Goal: Task Accomplishment & Management: Manage account settings

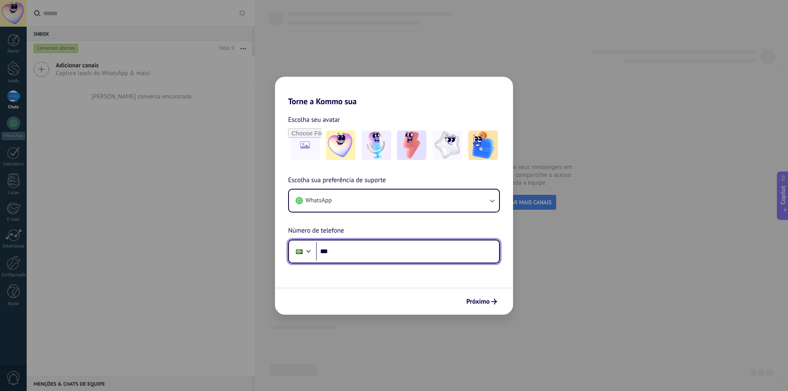
click at [363, 249] on input "***" at bounding box center [407, 251] width 183 height 19
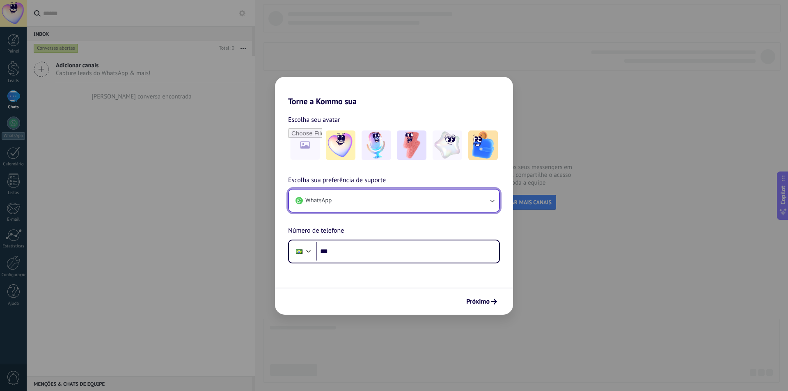
click at [493, 197] on icon "button" at bounding box center [492, 201] width 8 height 8
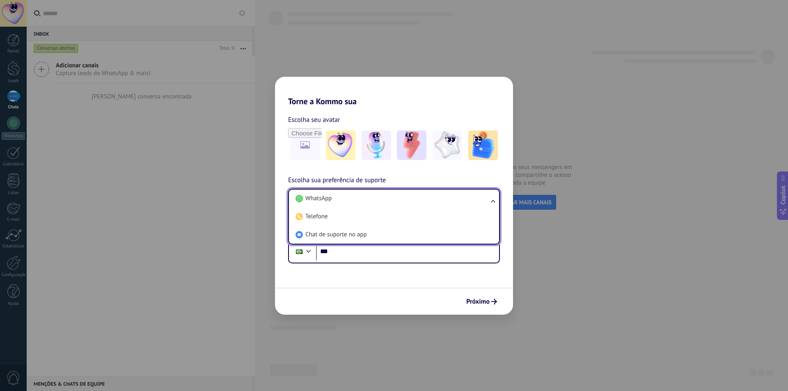
click at [493, 197] on ul "WhatsApp Telefone Chat de suporte no app" at bounding box center [394, 217] width 212 height 56
click at [331, 198] on span "WhatsApp" at bounding box center [318, 199] width 26 height 8
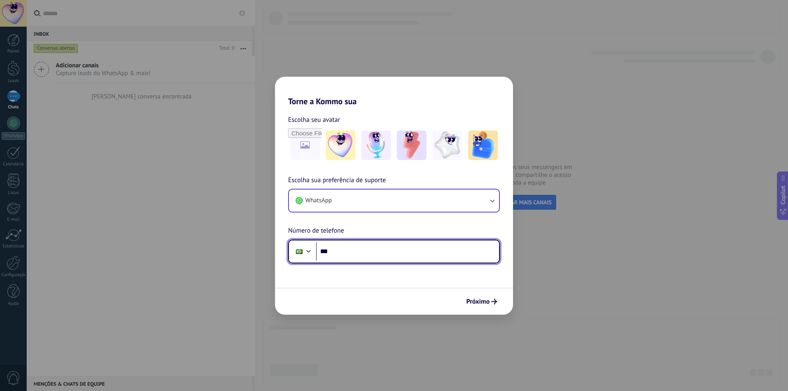
click at [342, 249] on input "***" at bounding box center [407, 251] width 183 height 19
type input "**********"
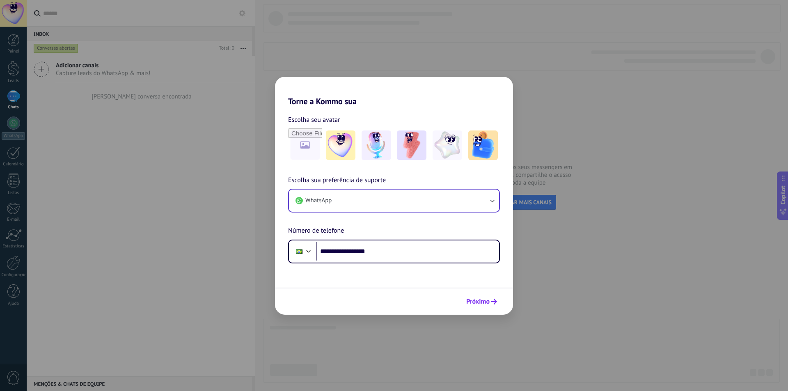
click at [475, 302] on span "Próximo" at bounding box center [477, 302] width 23 height 6
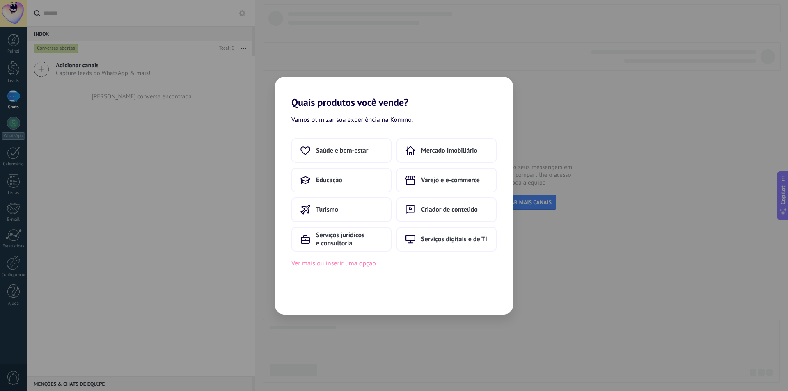
click at [338, 266] on button "Ver mais ou inserir uma opção" at bounding box center [334, 263] width 85 height 11
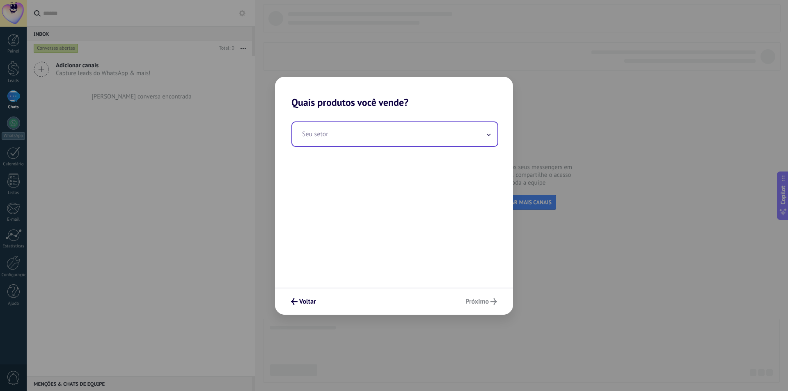
click at [489, 134] on icon at bounding box center [489, 134] width 4 height 2
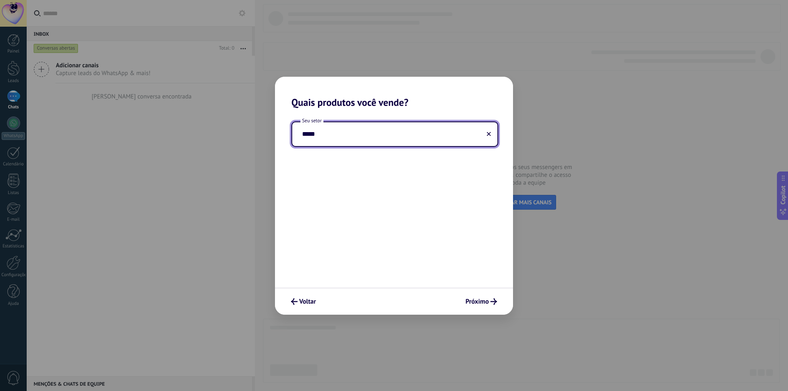
type input "*****"
click at [489, 135] on use at bounding box center [489, 134] width 4 height 4
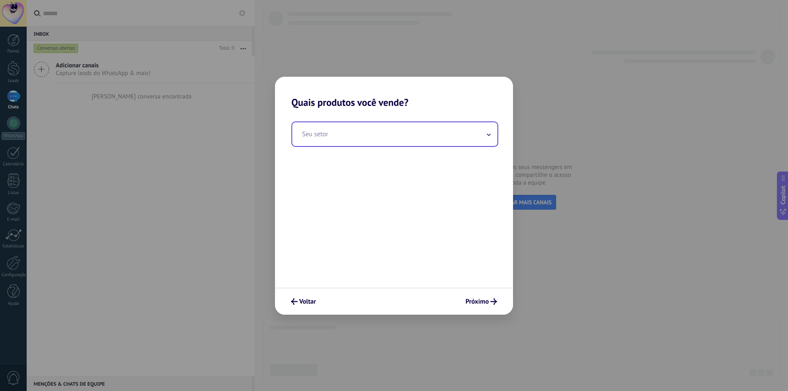
click at [351, 134] on input "text" at bounding box center [394, 134] width 205 height 24
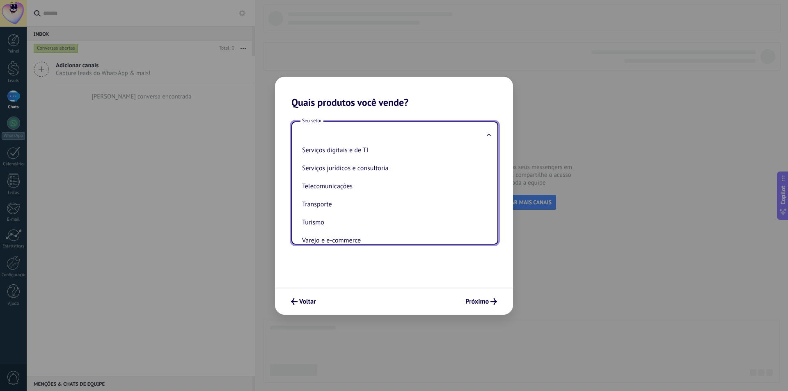
scroll to position [218, 0]
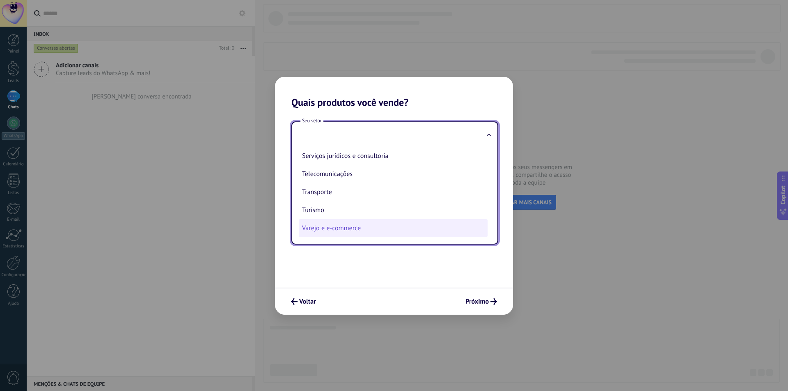
click at [356, 229] on li "Varejo e e-commerce" at bounding box center [393, 228] width 189 height 18
type input "**********"
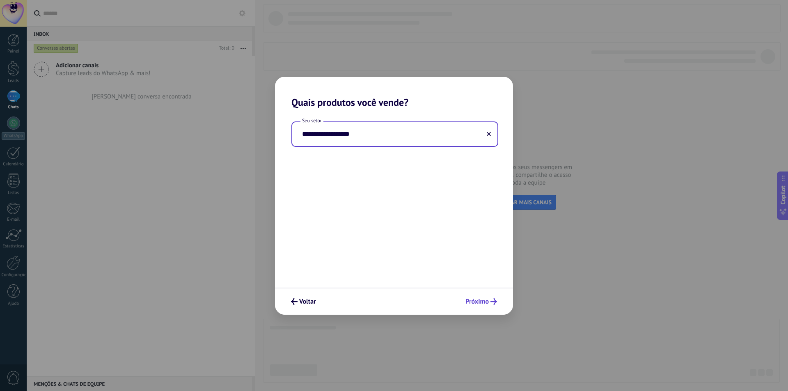
click at [473, 299] on span "Próximo" at bounding box center [477, 302] width 23 height 6
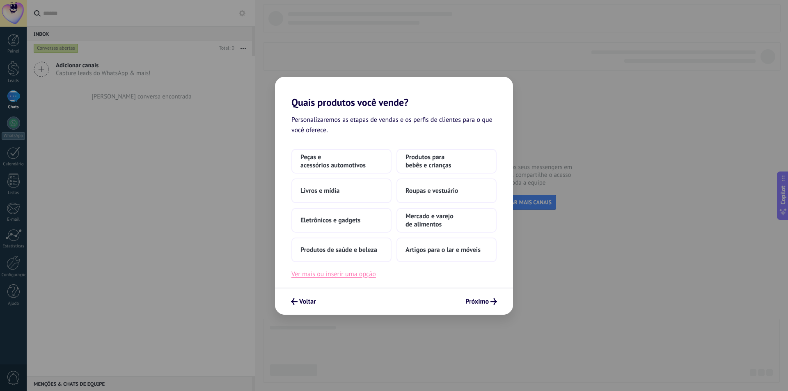
click at [355, 276] on button "Ver mais ou inserir uma opção" at bounding box center [334, 274] width 85 height 11
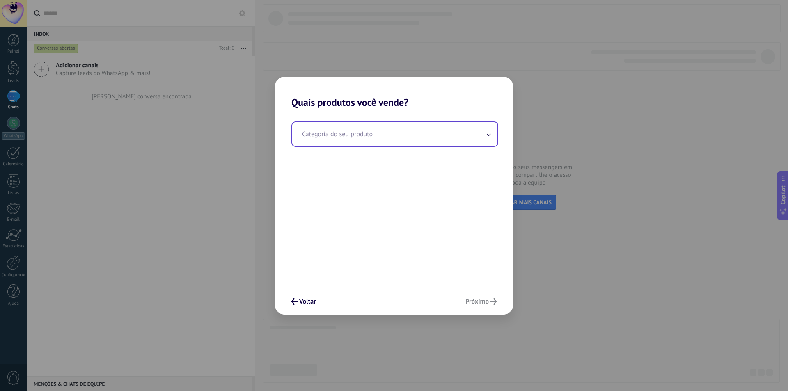
click at [335, 135] on input "text" at bounding box center [394, 134] width 205 height 24
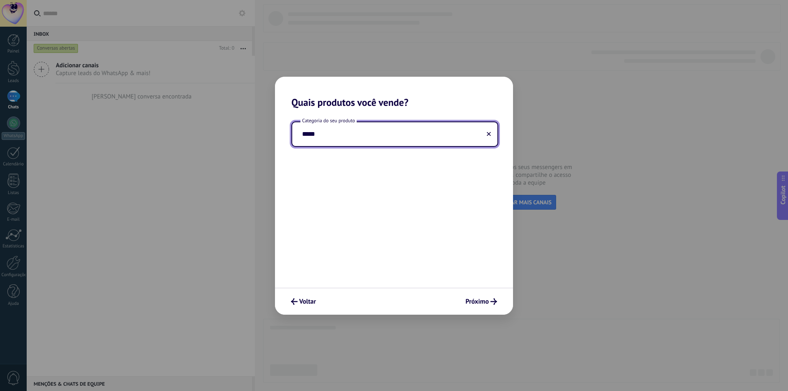
click at [335, 135] on input "*****" at bounding box center [394, 134] width 205 height 24
type input "*****"
click at [488, 138] on button at bounding box center [489, 134] width 4 height 8
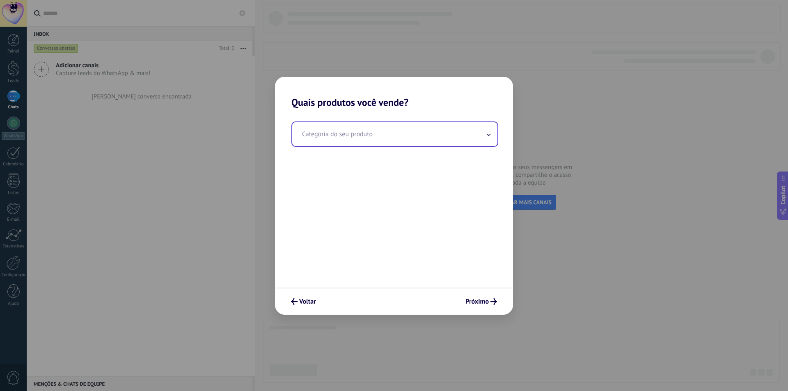
click at [431, 130] on input "text" at bounding box center [394, 134] width 205 height 24
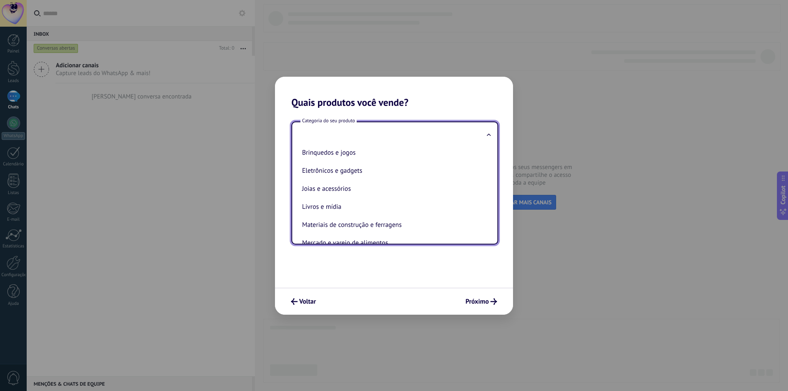
scroll to position [0, 0]
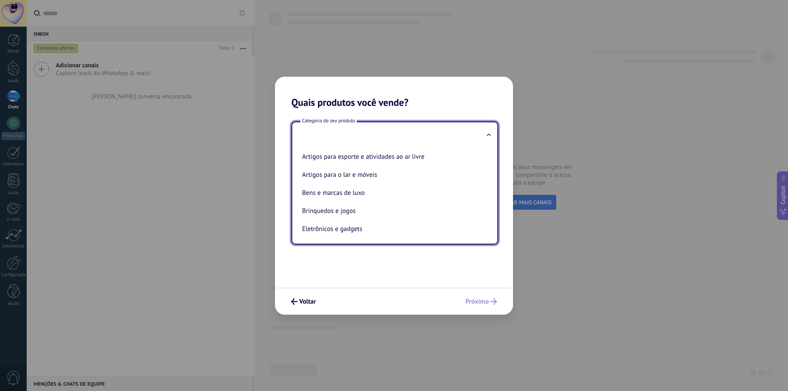
click at [468, 303] on div "Voltar Próximo" at bounding box center [394, 301] width 238 height 27
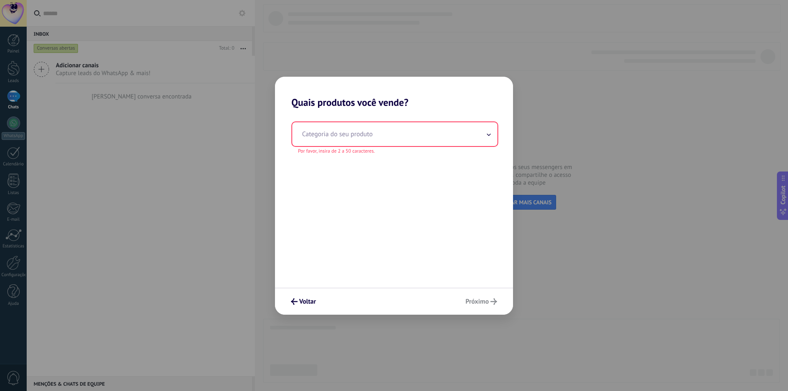
click at [381, 134] on input "text" at bounding box center [394, 134] width 205 height 24
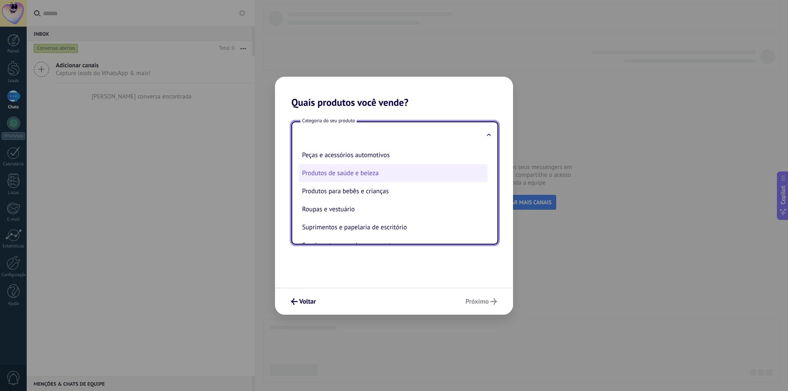
scroll to position [181, 0]
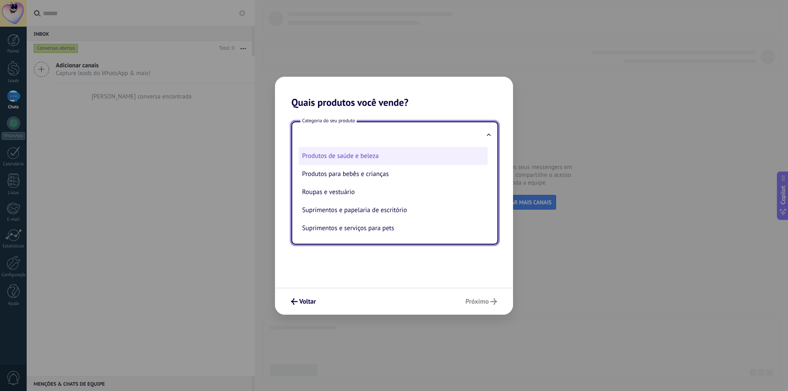
click at [357, 154] on li "Produtos de saúde e beleza" at bounding box center [393, 156] width 189 height 18
type input "**********"
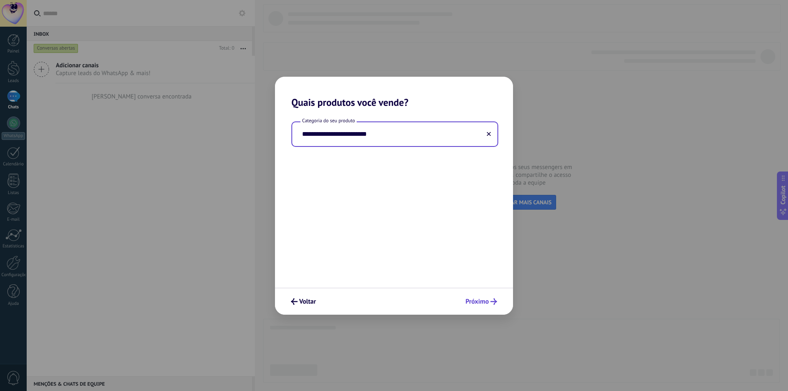
click at [478, 305] on span "Próximo" at bounding box center [477, 302] width 23 height 6
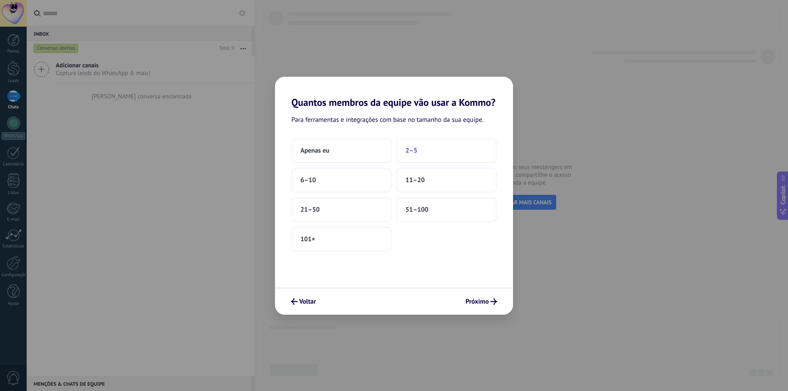
click at [413, 150] on span "2–5" at bounding box center [412, 151] width 12 height 8
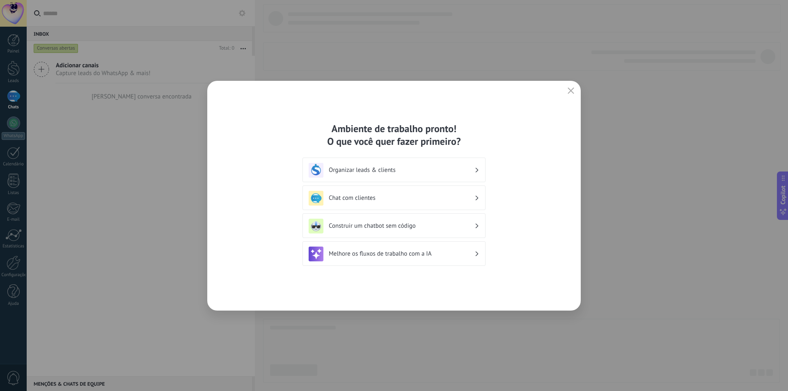
click at [362, 200] on h3 "Chat com clientes" at bounding box center [402, 198] width 146 height 8
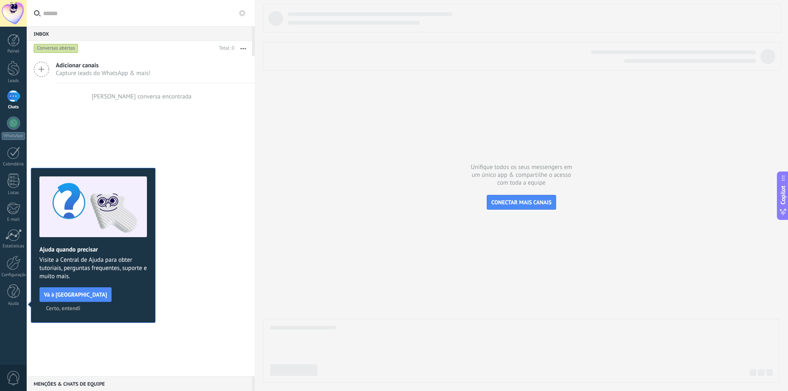
click at [79, 64] on span "Adicionar canais" at bounding box center [103, 66] width 95 height 8
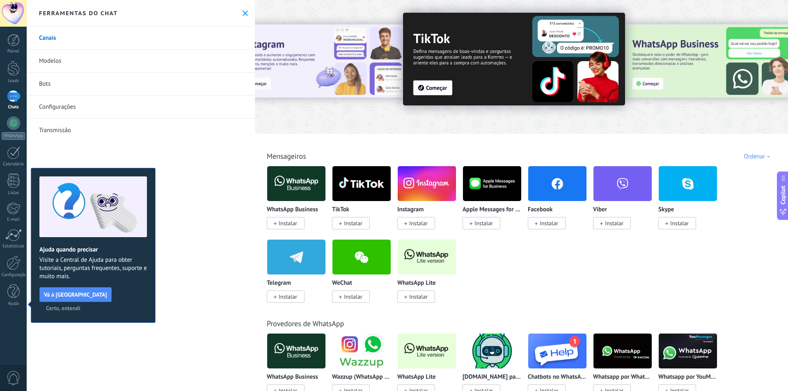
click at [53, 104] on link "Configurações" at bounding box center [141, 107] width 228 height 23
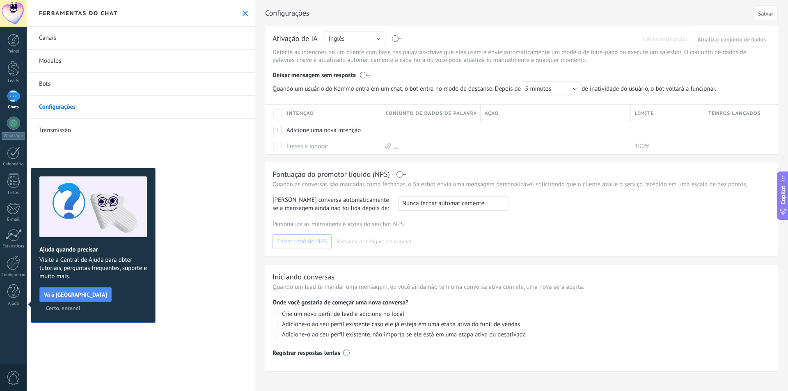
click at [379, 38] on button "Inglês" at bounding box center [355, 39] width 61 height 14
click at [343, 81] on span "Português" at bounding box center [351, 81] width 63 height 8
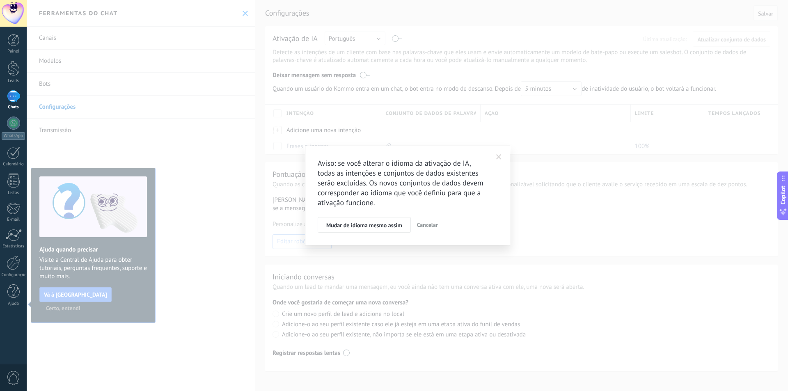
click at [193, 131] on div "Aviso: se você alterar o idioma da ativação de IA, todas as intenções e conjunt…" at bounding box center [408, 195] width 762 height 391
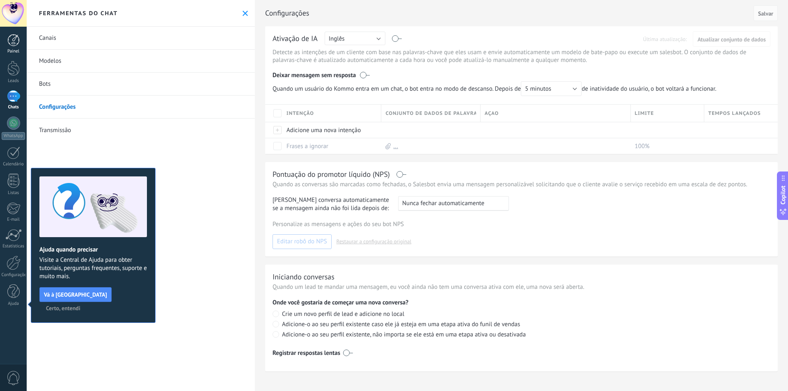
click at [13, 44] on div at bounding box center [13, 40] width 12 height 12
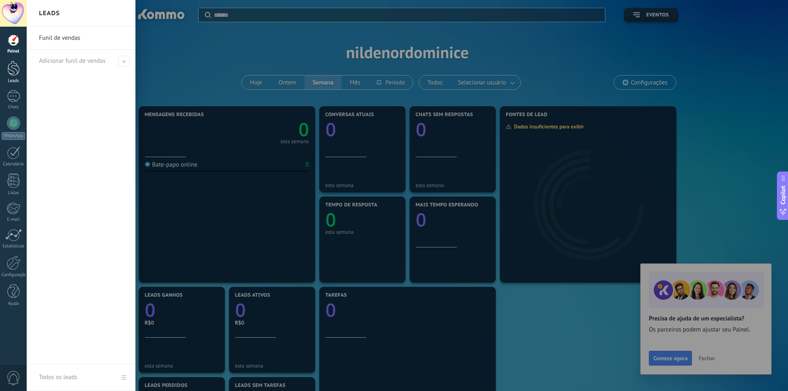
click at [15, 67] on div at bounding box center [13, 68] width 12 height 15
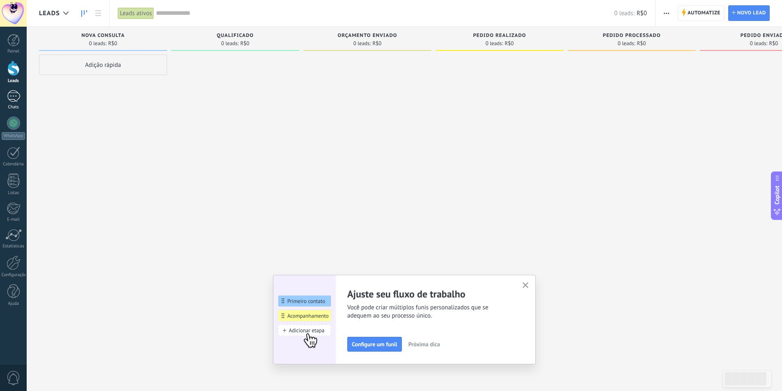
click at [16, 93] on div at bounding box center [13, 96] width 13 height 12
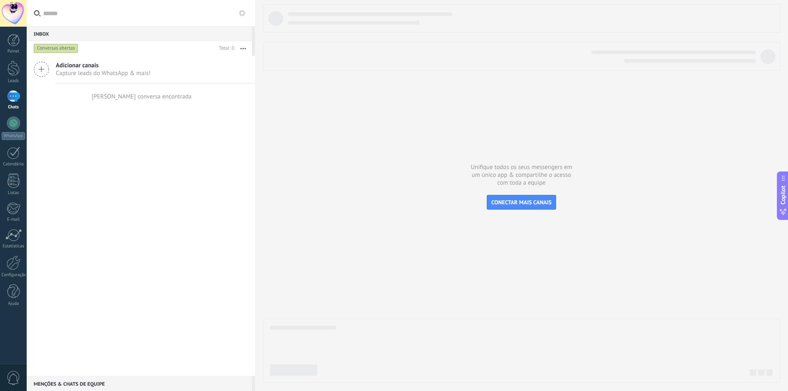
click at [77, 63] on span "Adicionar canais" at bounding box center [103, 66] width 95 height 8
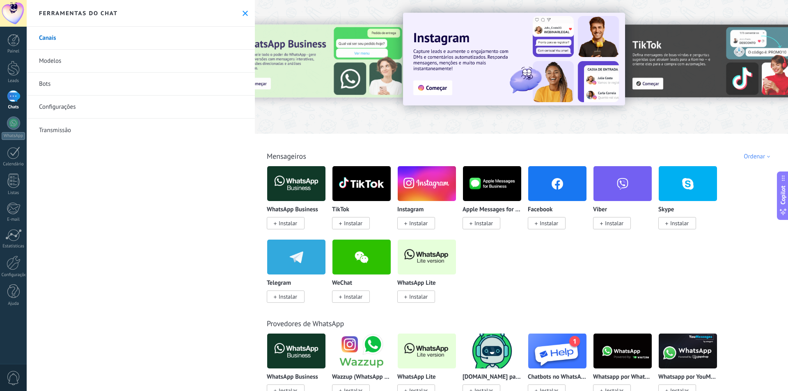
click at [308, 78] on div at bounding box center [321, 67] width 180 height 74
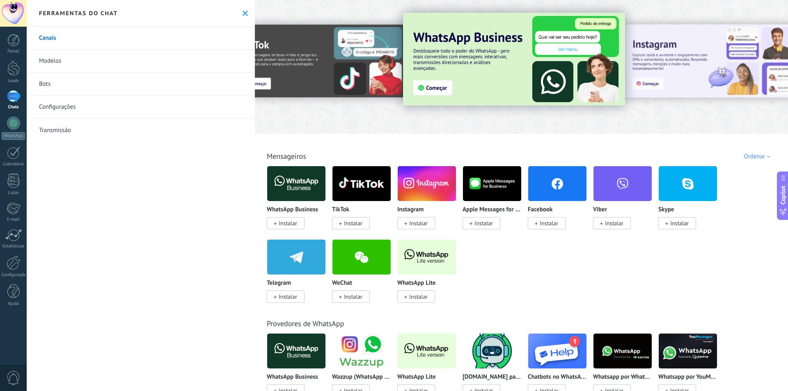
click at [304, 183] on img at bounding box center [296, 184] width 58 height 40
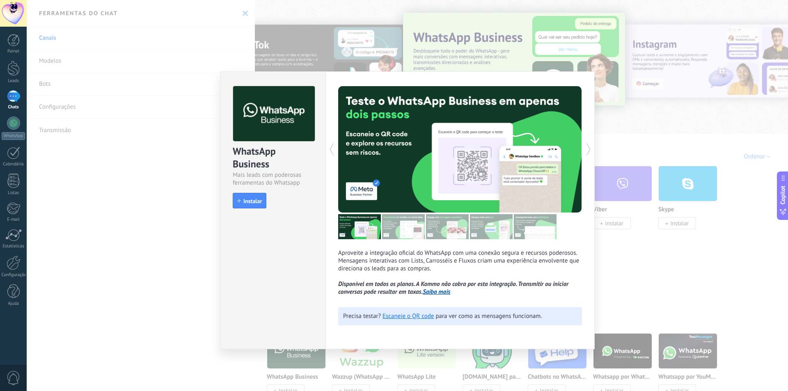
click at [135, 94] on div "WhatsApp Business Mais leads com poderosas ferramentas do Whatsapp install Inst…" at bounding box center [408, 195] width 762 height 391
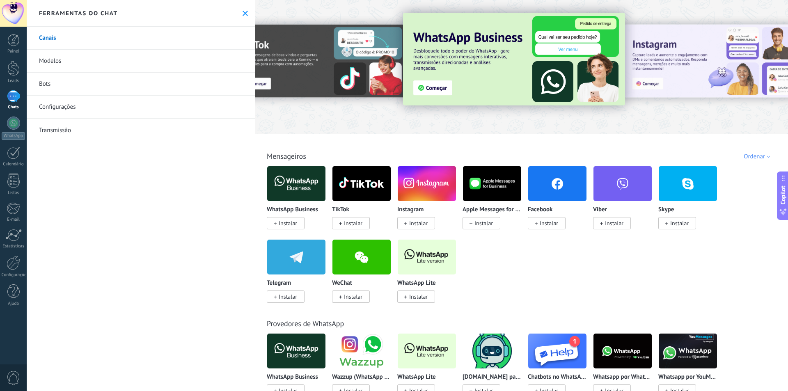
click at [69, 105] on link "Configurações" at bounding box center [141, 107] width 228 height 23
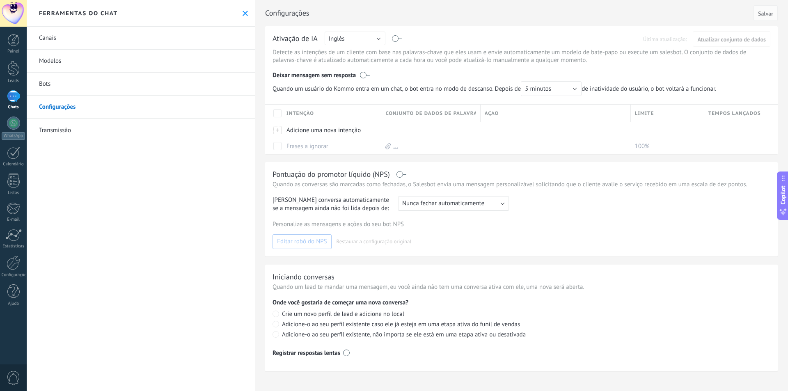
click at [57, 82] on link "Bots" at bounding box center [141, 84] width 228 height 23
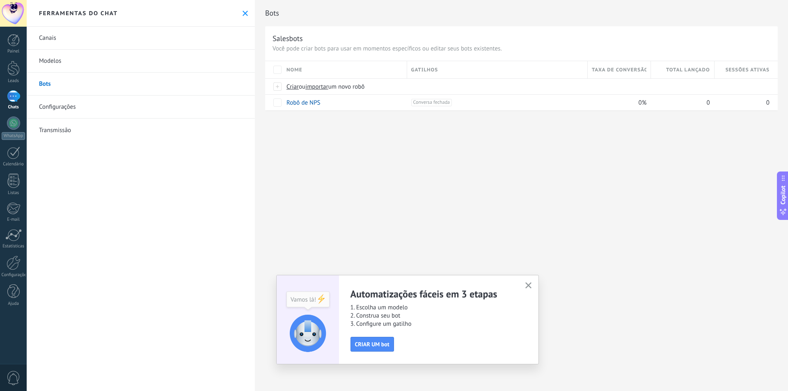
click at [55, 67] on link "Modelos" at bounding box center [141, 61] width 228 height 23
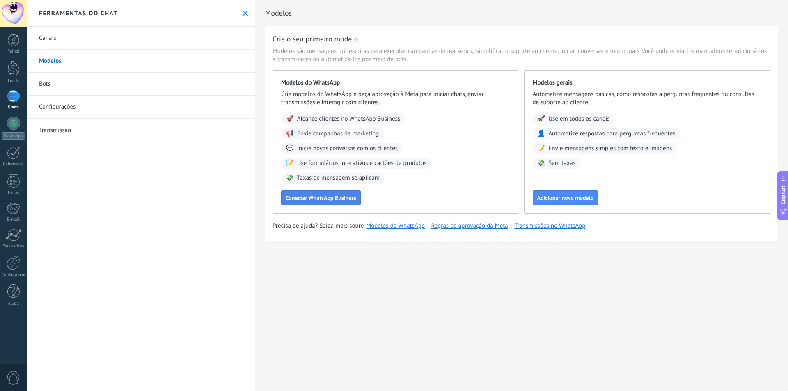
click at [318, 203] on button "Conectar WhatsApp Business" at bounding box center [321, 198] width 80 height 15
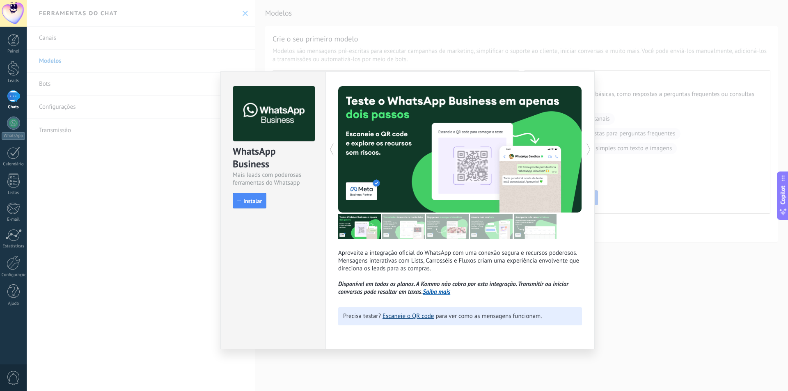
click at [413, 317] on link "Escaneie o QR code" at bounding box center [408, 316] width 51 height 8
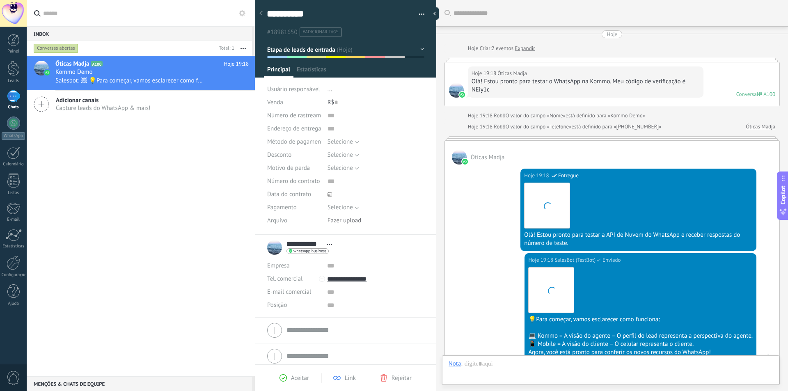
scroll to position [12, 0]
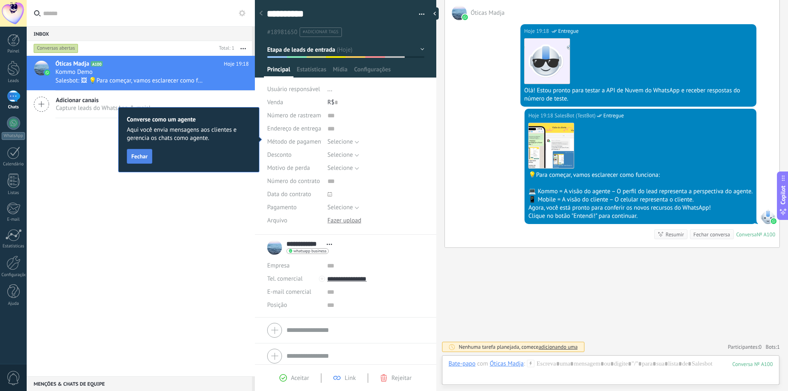
click at [144, 152] on button "Fechar" at bounding box center [139, 156] width 25 height 15
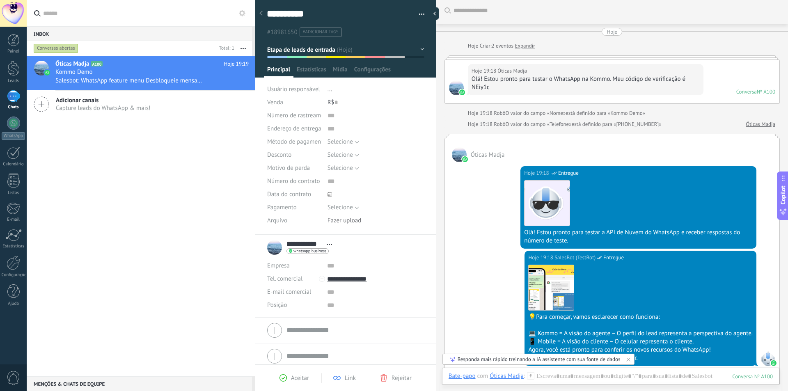
scroll to position [0, 0]
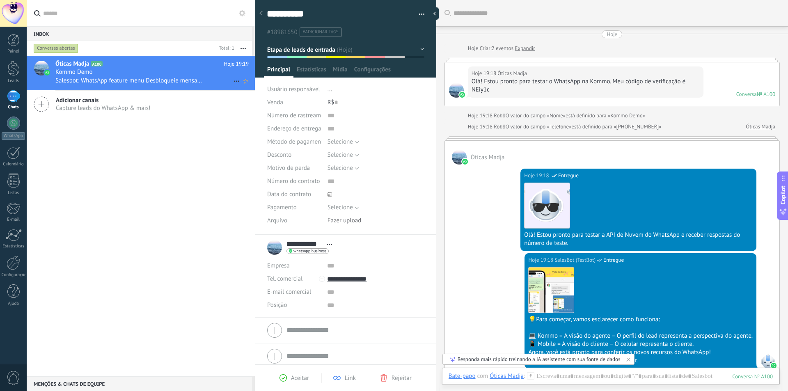
click at [108, 82] on span "Salesbot: WhatsApp feature menu Desbloqueie mensagens aprimoradas no WhatsApp! …" at bounding box center [129, 81] width 148 height 8
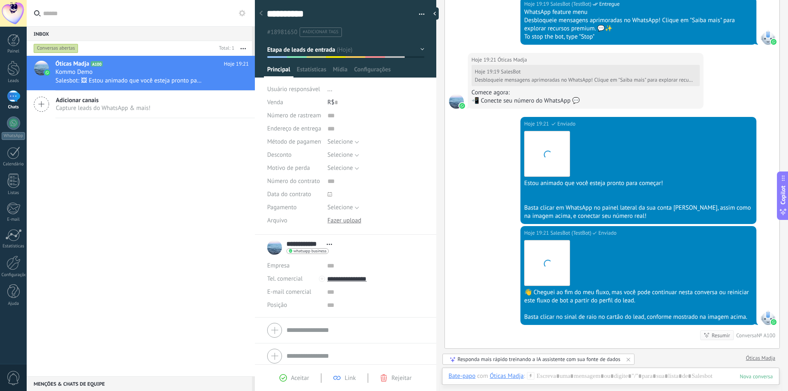
scroll to position [545, 0]
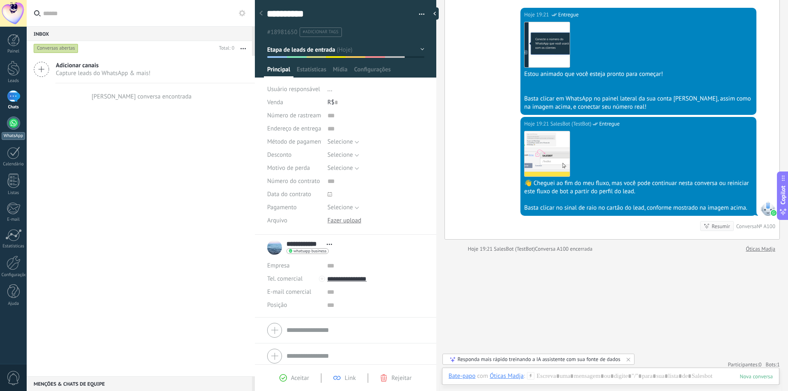
click at [16, 123] on div at bounding box center [13, 123] width 13 height 13
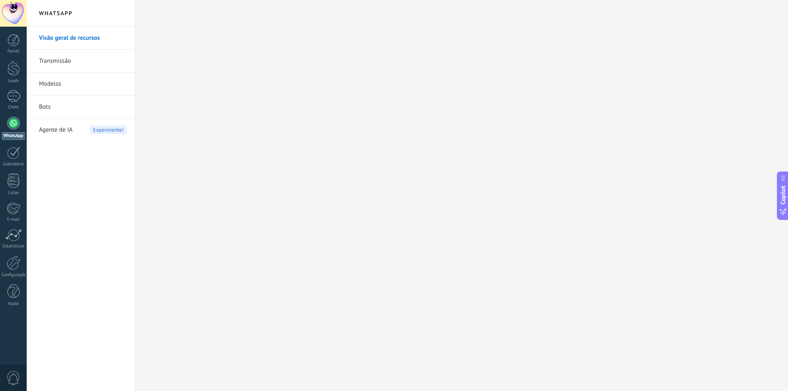
click at [57, 60] on link "Transmissão" at bounding box center [83, 61] width 88 height 23
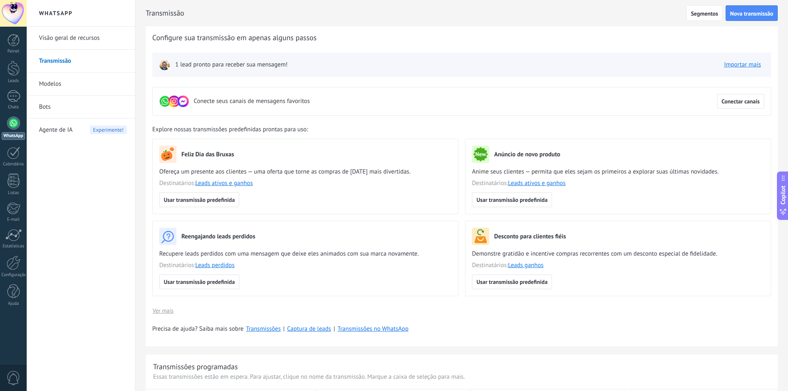
click at [54, 85] on link "Modelos" at bounding box center [83, 84] width 88 height 23
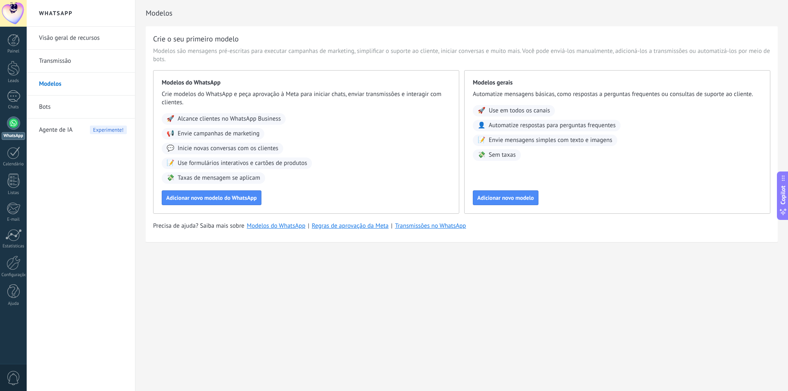
click at [48, 105] on link "Bots" at bounding box center [83, 107] width 88 height 23
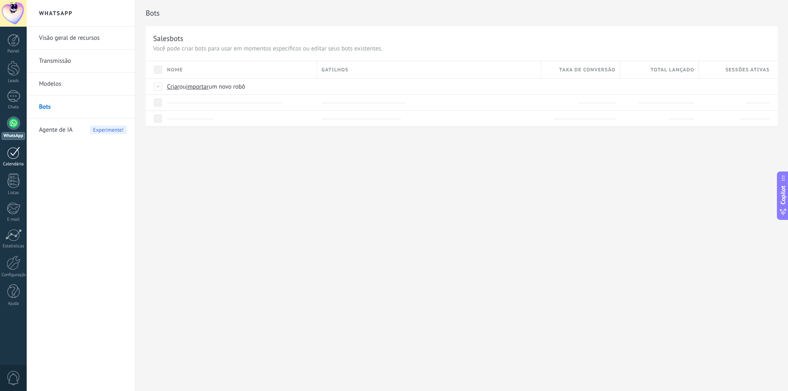
click at [16, 154] on div at bounding box center [13, 153] width 13 height 13
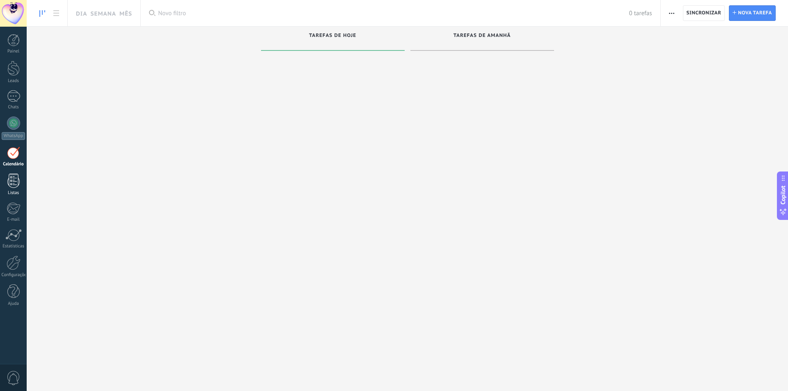
click at [16, 175] on div at bounding box center [13, 181] width 12 height 14
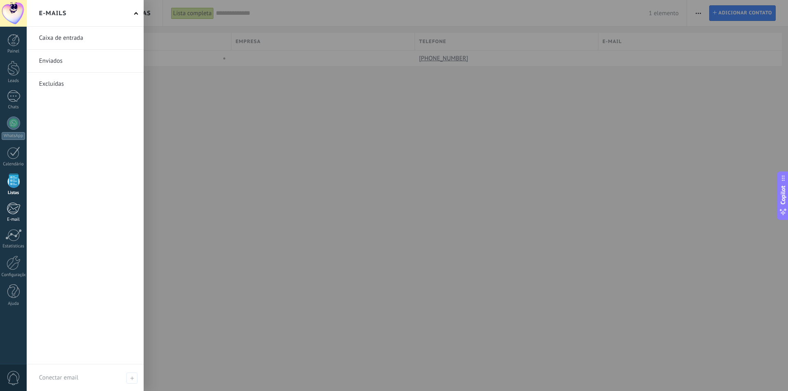
click at [16, 207] on div at bounding box center [14, 208] width 14 height 12
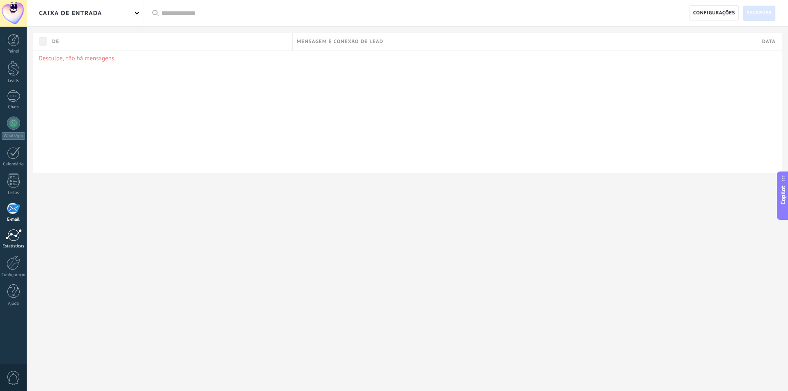
click at [15, 239] on div at bounding box center [13, 235] width 16 height 12
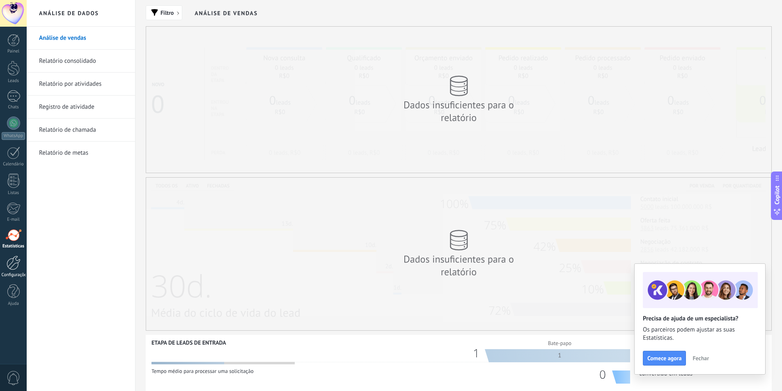
click at [12, 261] on div at bounding box center [14, 263] width 14 height 14
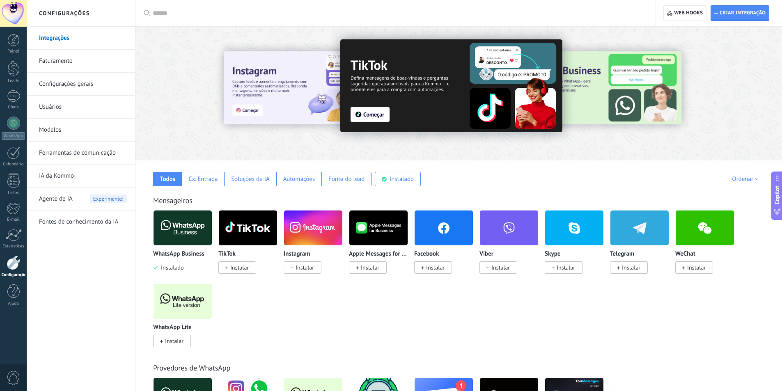
click at [187, 230] on img at bounding box center [183, 228] width 58 height 40
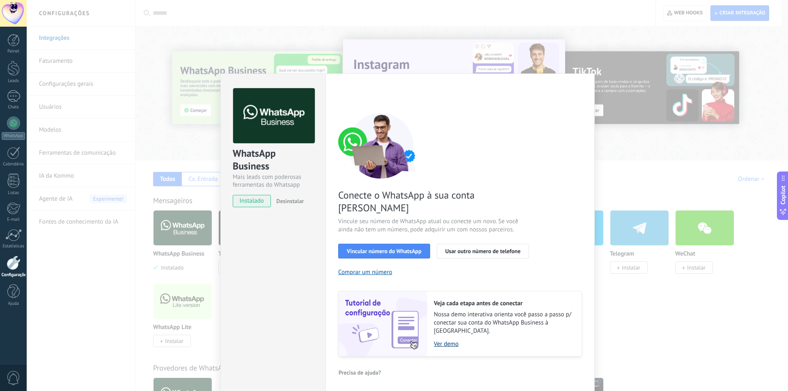
click at [443, 340] on link "Ver demo" at bounding box center [504, 344] width 140 height 8
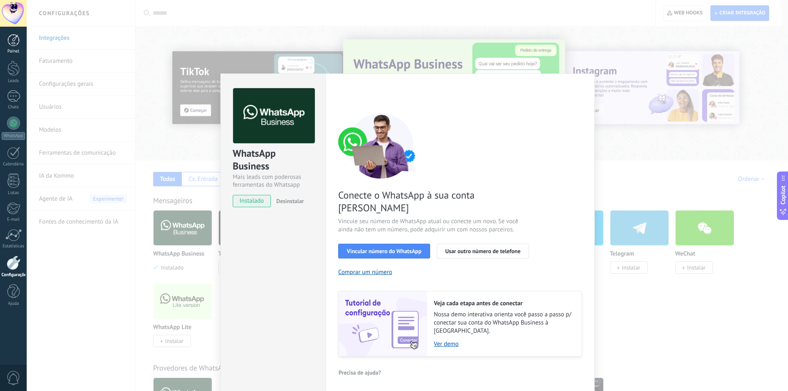
click at [15, 41] on div at bounding box center [13, 40] width 12 height 12
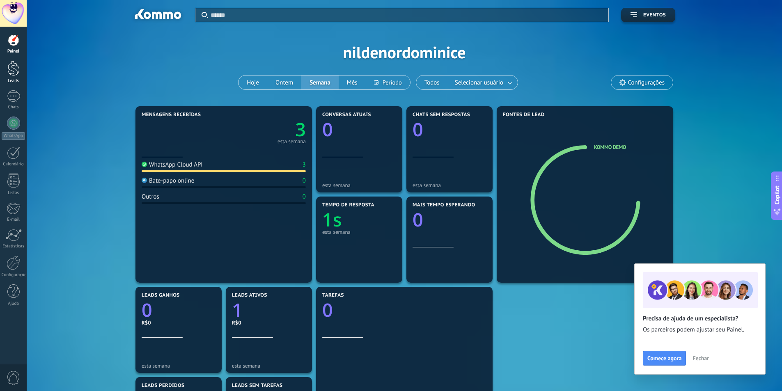
click at [15, 71] on div at bounding box center [13, 68] width 12 height 15
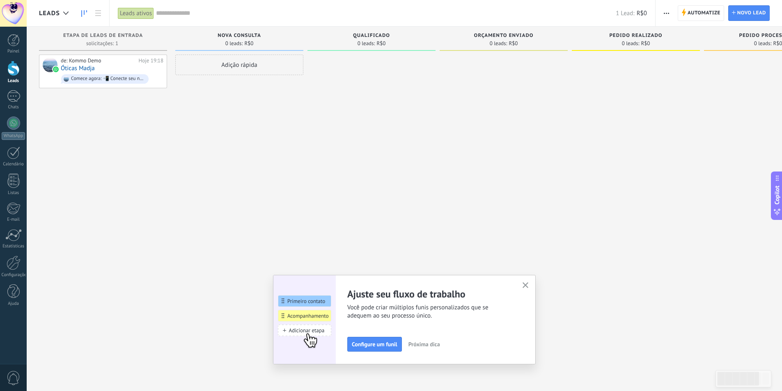
click at [529, 282] on button "button" at bounding box center [526, 285] width 10 height 11
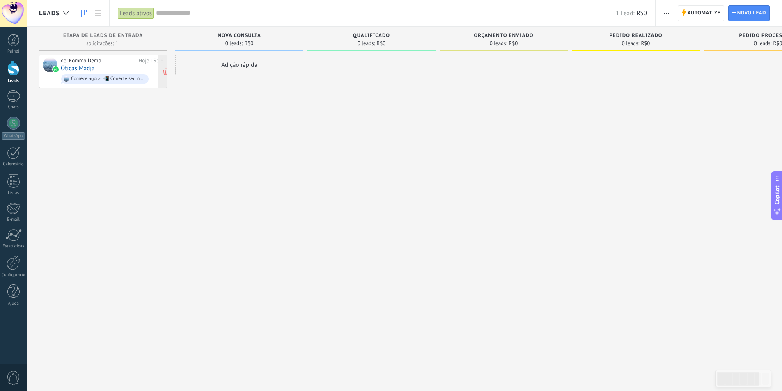
click at [78, 66] on link "Óticas Madja" at bounding box center [78, 68] width 34 height 7
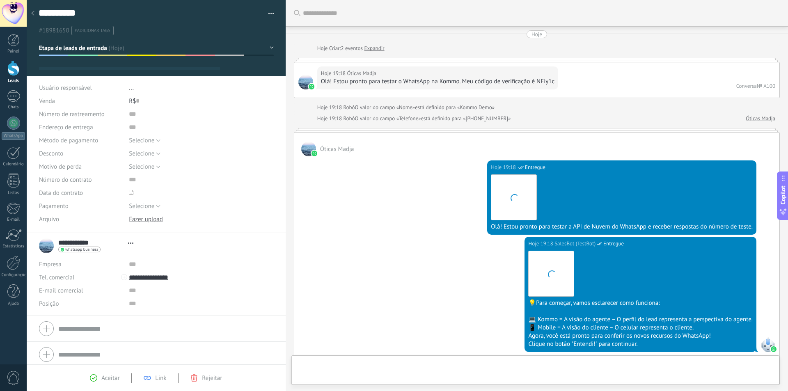
type textarea "**********"
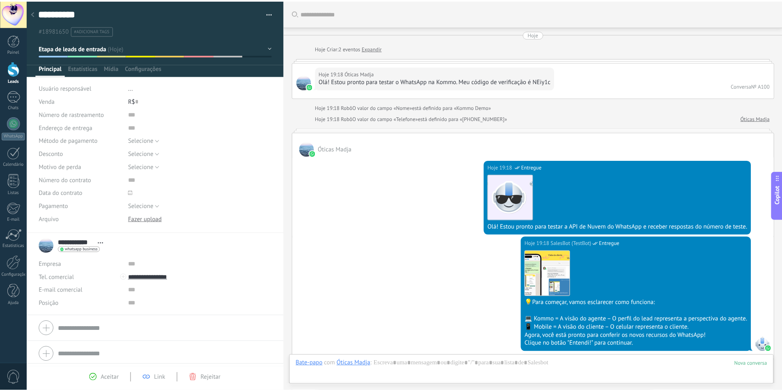
scroll to position [518, 0]
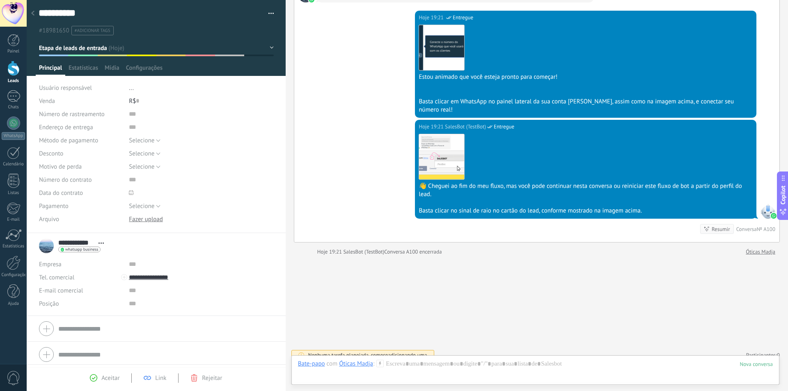
click at [14, 74] on div at bounding box center [13, 68] width 12 height 15
